Goal: Information Seeking & Learning: Learn about a topic

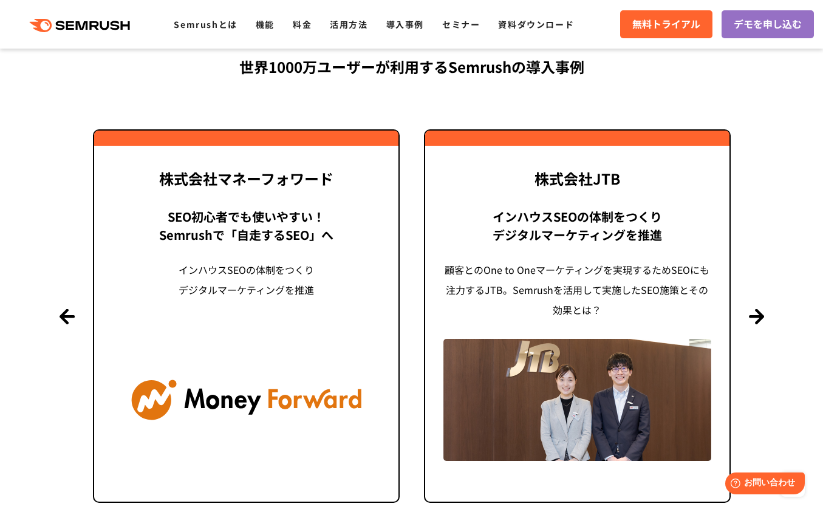
scroll to position [2899, 0]
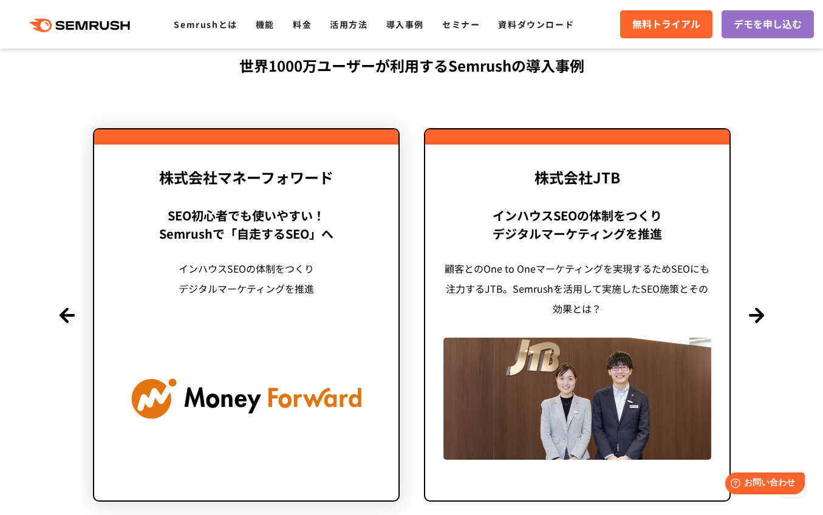
click at [274, 386] on img at bounding box center [246, 399] width 268 height 122
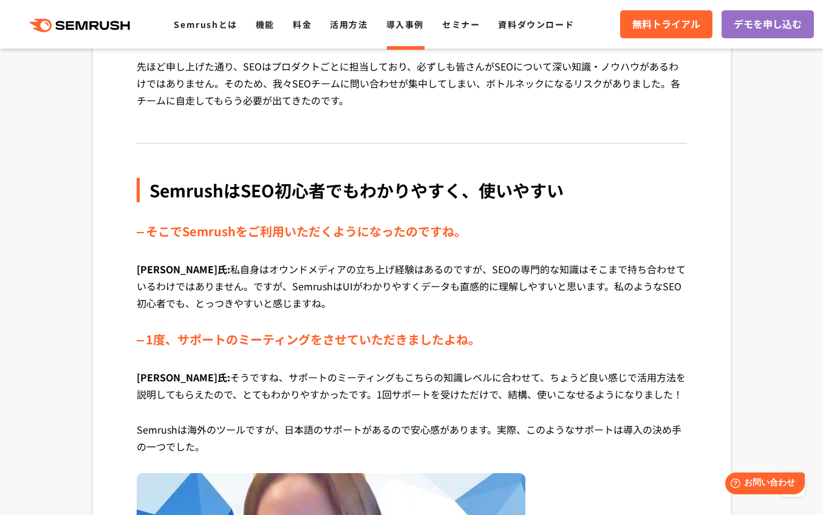
scroll to position [1842, 0]
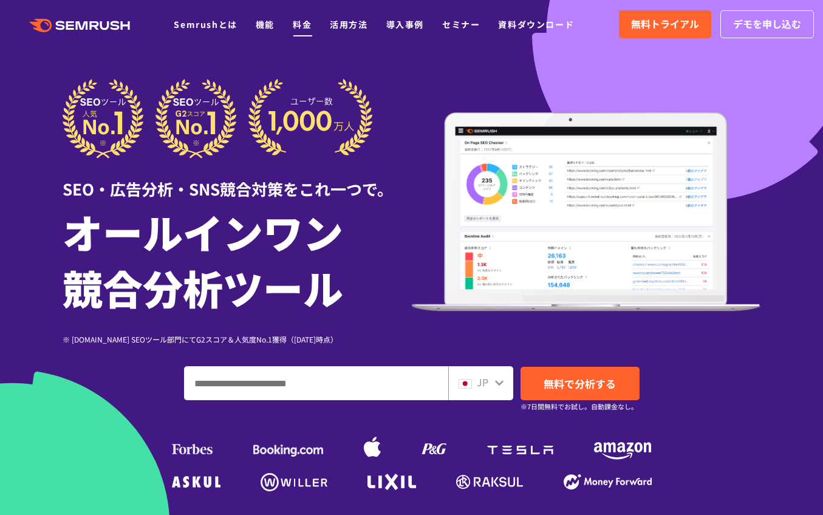
click at [305, 22] on link "料金" at bounding box center [302, 24] width 19 height 12
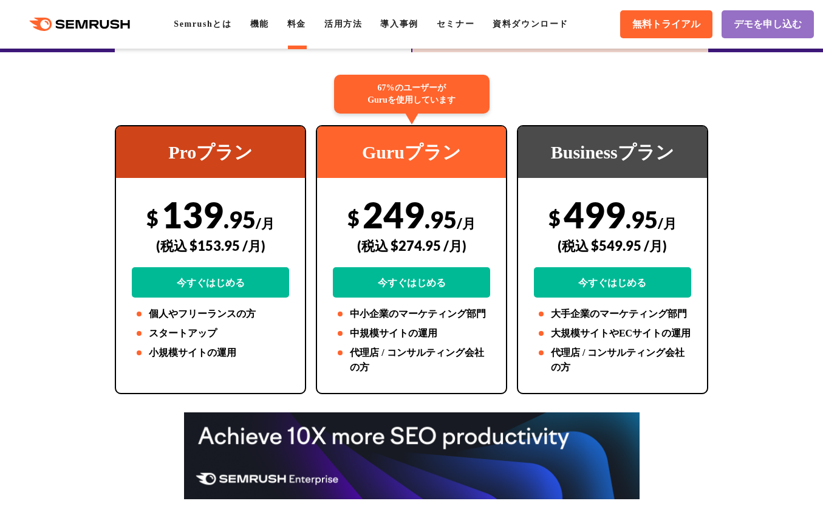
scroll to position [227, 0]
